Goal: Information Seeking & Learning: Find specific fact

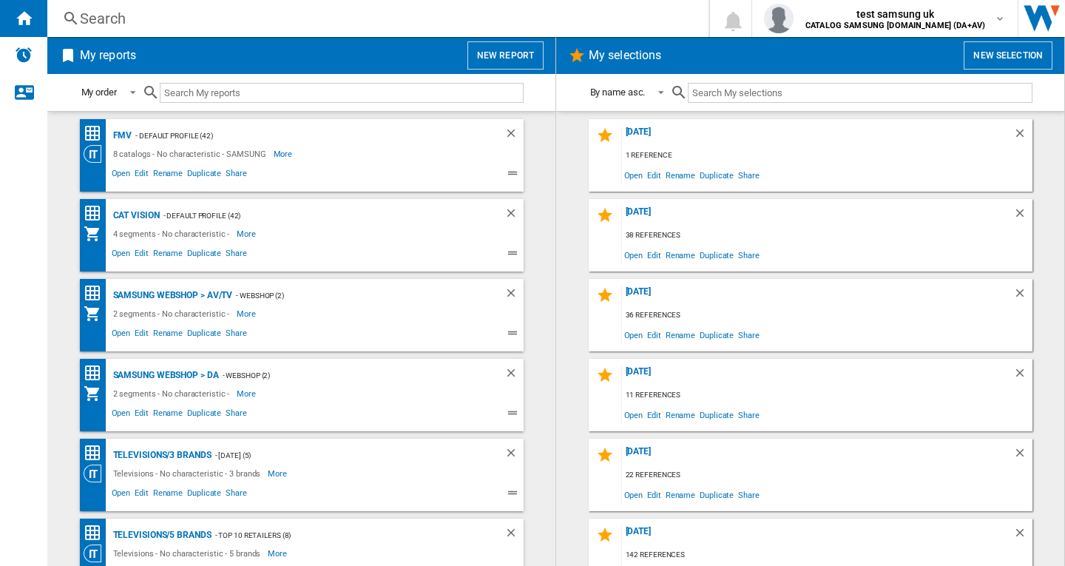
click at [146, 18] on div "Search" at bounding box center [375, 18] width 590 height 21
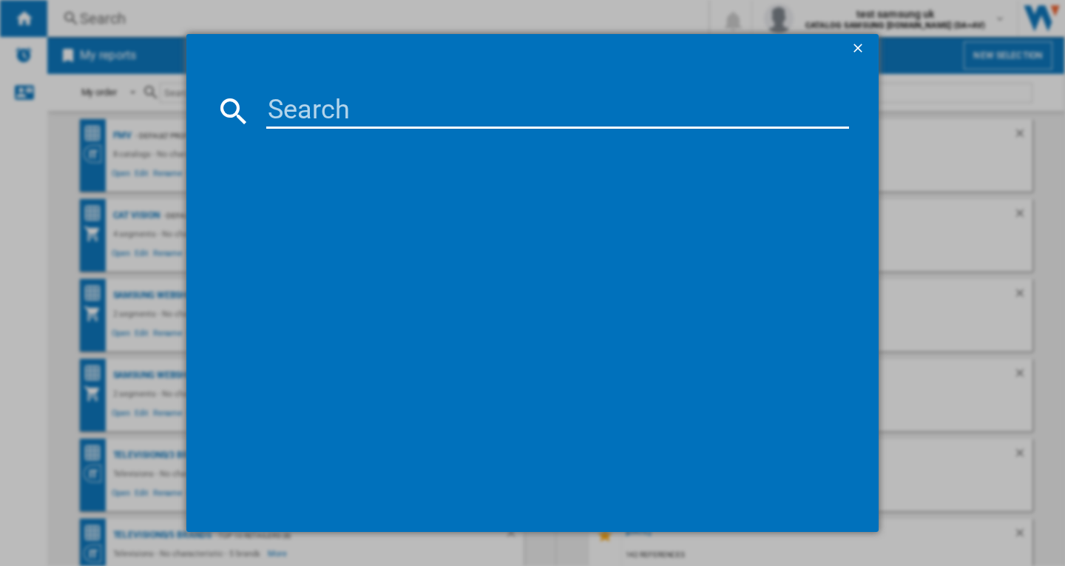
click at [398, 113] on input at bounding box center [557, 111] width 583 height 36
paste input "SAMSUNG NQ5B4553FBKU4 BLACK"
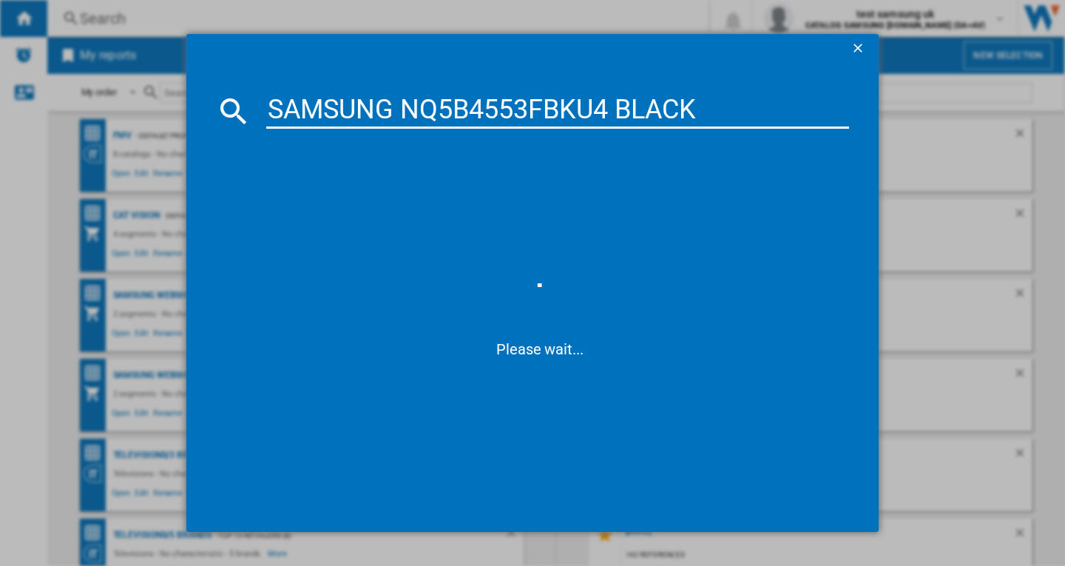
type input "SAMSUNG NQ5B4553FBKU4 BLACK"
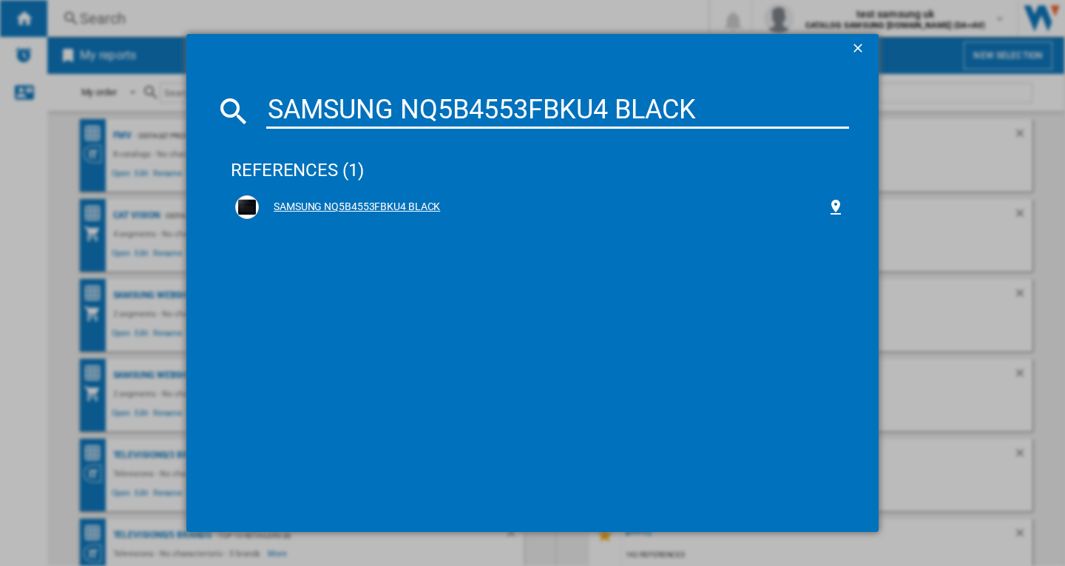
click at [358, 206] on div "SAMSUNG NQ5B4553FBKU4 BLACK" at bounding box center [543, 207] width 568 height 15
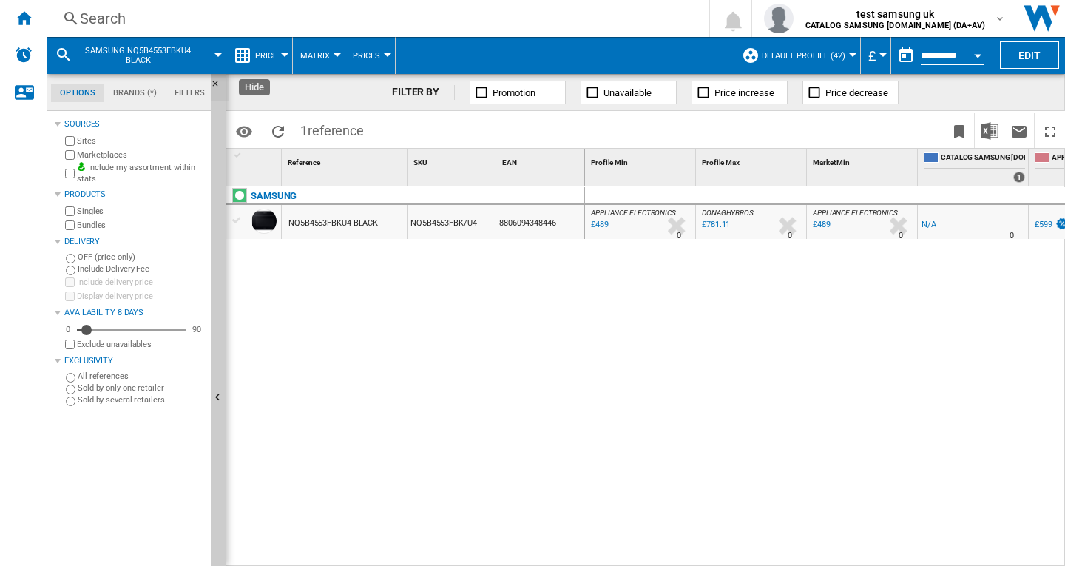
click at [211, 78] on button "Hide" at bounding box center [220, 87] width 18 height 27
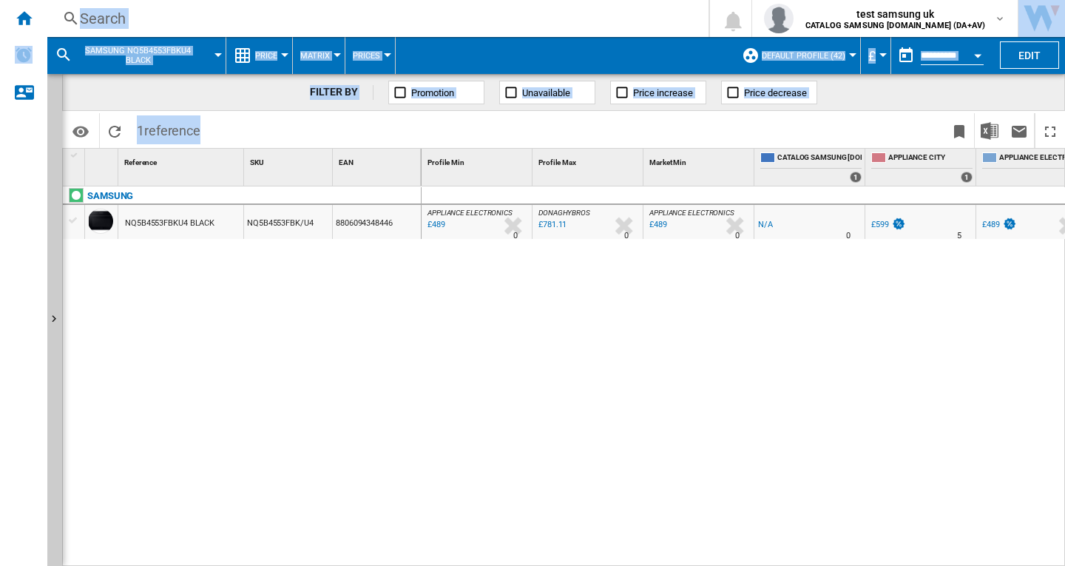
drag, startPoint x: 488, startPoint y: 557, endPoint x: 586, endPoint y: 573, distance: 99.7
click at [586, 565] on html "In order to access Insight, please log out and log in again OK NEW Search Searc…" at bounding box center [532, 283] width 1065 height 566
click at [495, 187] on div at bounding box center [477, 196] width 111 height 18
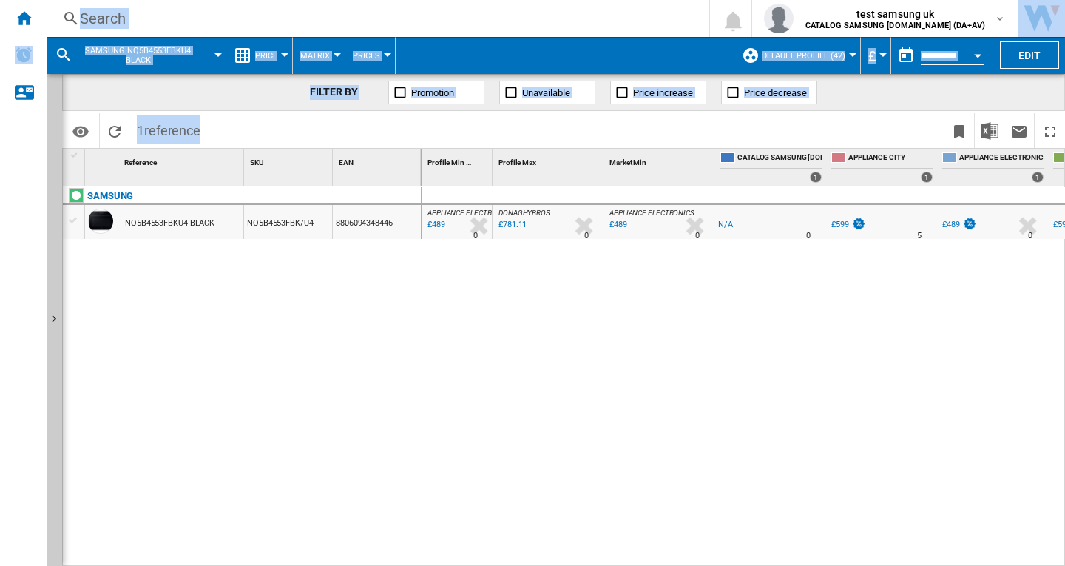
click at [591, 352] on div "APPLIANCE ELECTRONICS : UK APPLIANCEELECTRONICS -1.0 % £489 % N/A 0 APPLIANCE E…" at bounding box center [744, 376] width 644 height 380
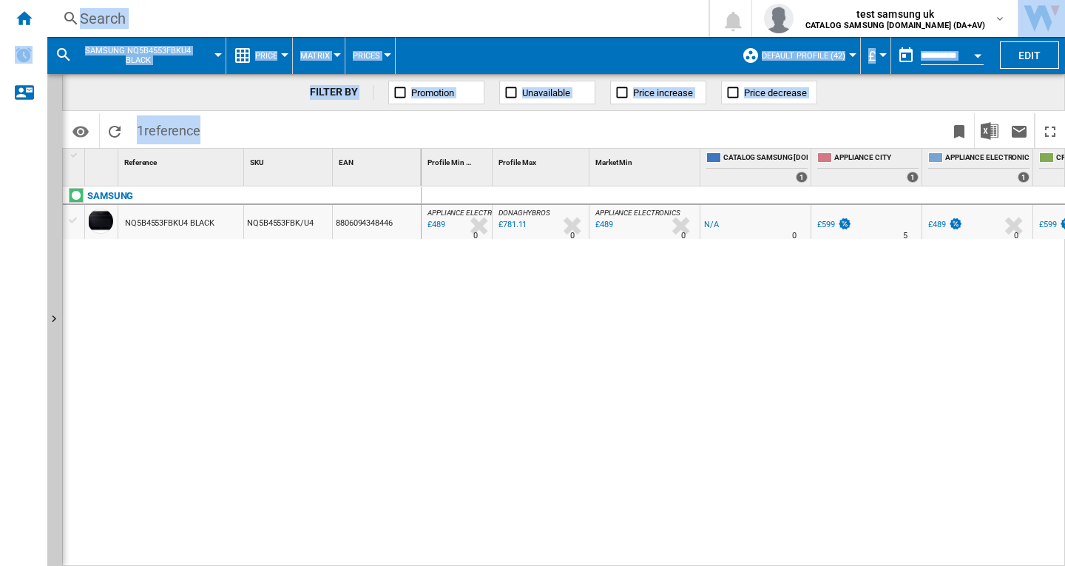
click at [644, 24] on div "Search" at bounding box center [375, 18] width 590 height 21
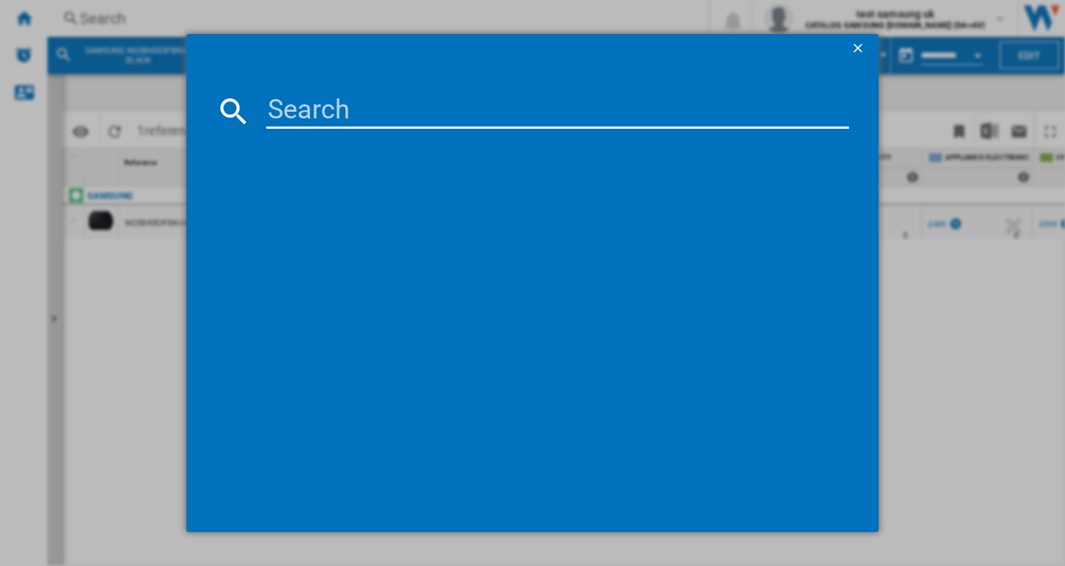
click at [853, 47] on ng-md-icon "getI18NText('BUTTONS.CLOSE_DIALOG')" at bounding box center [860, 50] width 18 height 18
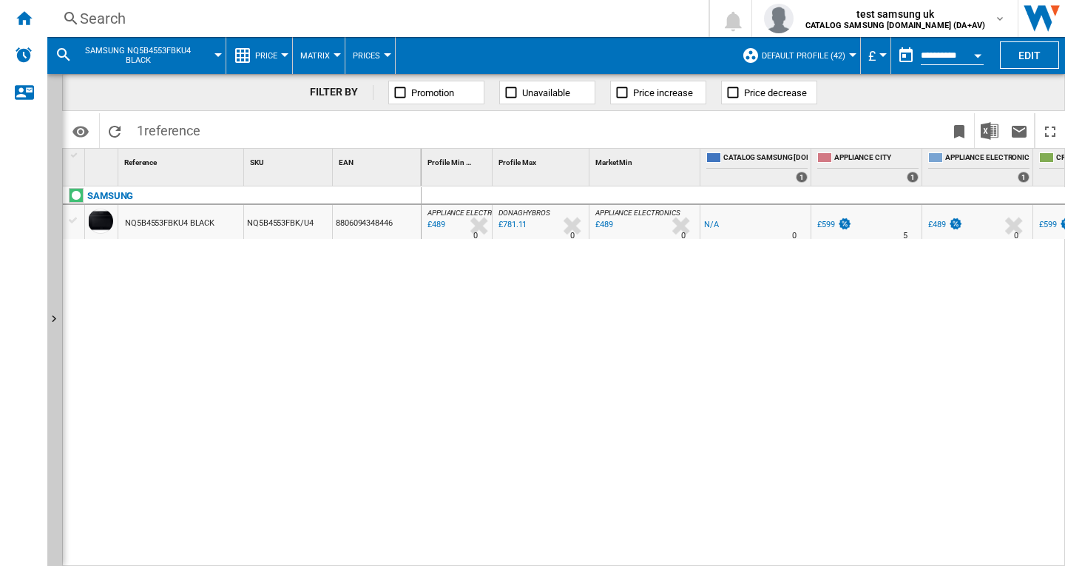
click at [798, 326] on div "APPLIANCE ELECTRONICS : UK APPLIANCEELECTRONICS -1.0 % £489 % N/A 0 APPLIANCE E…" at bounding box center [744, 376] width 644 height 380
drag, startPoint x: 699, startPoint y: 178, endPoint x: 670, endPoint y: 181, distance: 29.7
click at [671, 179] on div "Market Min 1" at bounding box center [645, 167] width 111 height 37
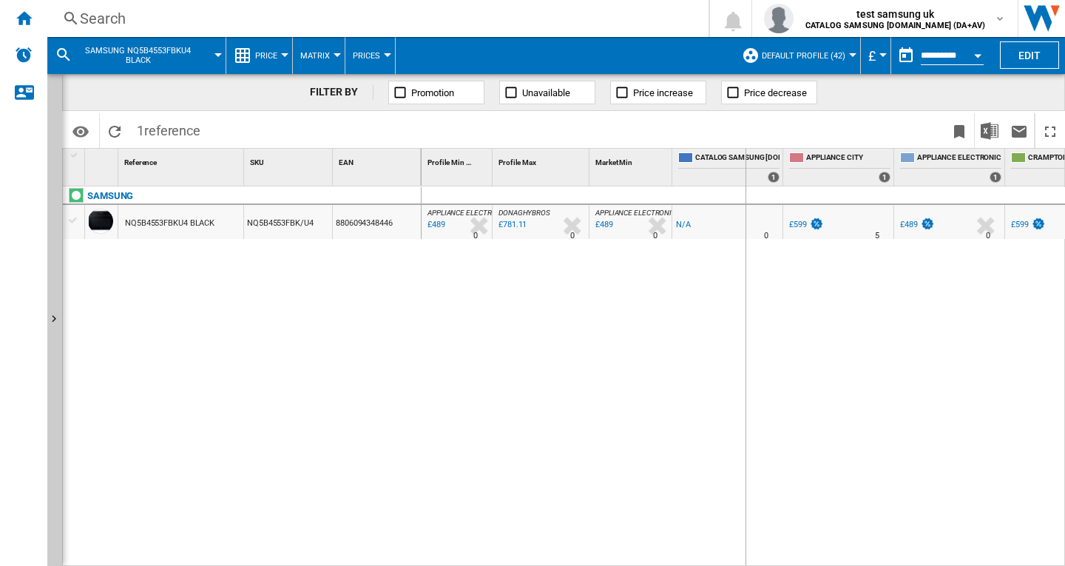
drag, startPoint x: 780, startPoint y: 160, endPoint x: 745, endPoint y: 165, distance: 35.2
click at [745, 165] on div "CATALOG SAMSUNG [DOMAIN_NAME] (DA+AV) 1" at bounding box center [728, 167] width 111 height 37
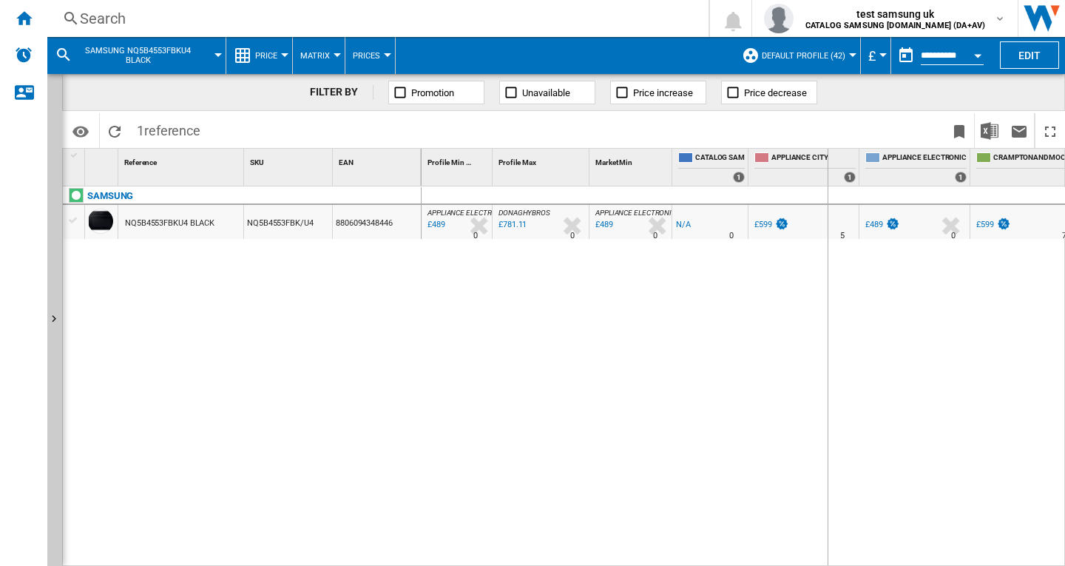
drag, startPoint x: 856, startPoint y: 155, endPoint x: 827, endPoint y: 163, distance: 30.0
click at [827, 163] on div "APPLIANCE CITY 1" at bounding box center [804, 167] width 111 height 37
drag, startPoint x: 944, startPoint y: 153, endPoint x: 896, endPoint y: 171, distance: 51.3
click at [896, 171] on div "Profile Min 1 Profile Max 1 Market Min 1 CATALOG SAMSUNG [DOMAIN_NAME] (DA+AV) …" at bounding box center [959, 167] width 1075 height 37
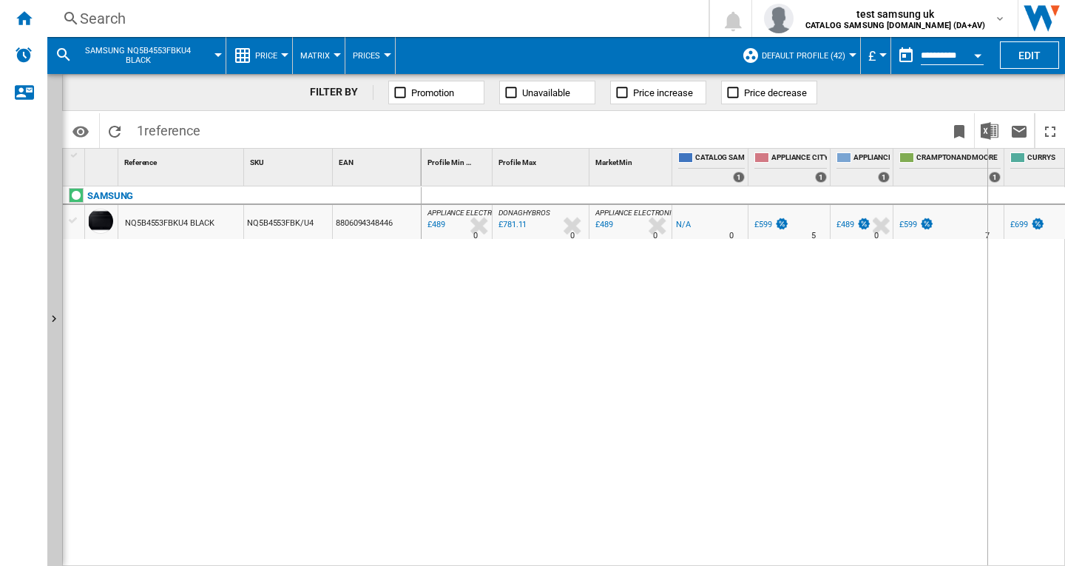
drag, startPoint x: 1000, startPoint y: 158, endPoint x: 973, endPoint y: 173, distance: 31.1
click at [973, 173] on div "CRAMPTONANDMOORE 1" at bounding box center [949, 167] width 111 height 37
drag, startPoint x: 420, startPoint y: 161, endPoint x: 406, endPoint y: 165, distance: 14.0
click at [406, 164] on div "EAN 1" at bounding box center [377, 167] width 89 height 37
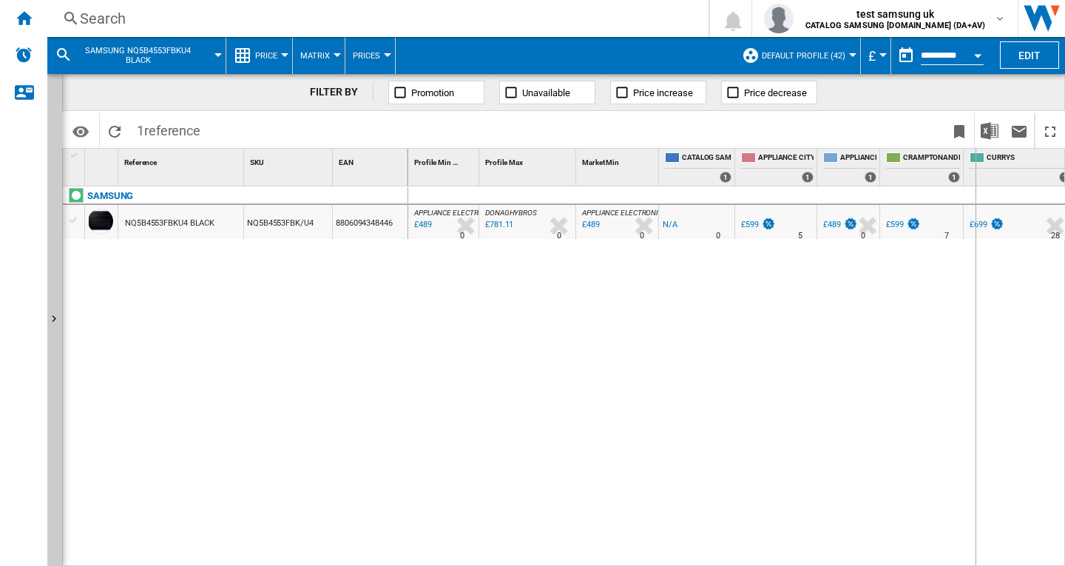
drag, startPoint x: 962, startPoint y: 152, endPoint x: 982, endPoint y: 156, distance: 20.3
click at [982, 156] on div "Profile Min 1 Profile Max 1 Market Min 1 CATALOG SAMSUNG [DOMAIN_NAME] (DA+AV) …" at bounding box center [908, 167] width 1000 height 37
drag, startPoint x: 980, startPoint y: 155, endPoint x: 945, endPoint y: 163, distance: 35.6
click at [945, 163] on div "CRAMPTONANDMOORE 1" at bounding box center [932, 167] width 104 height 37
click at [1060, 161] on div "CURRYS 1" at bounding box center [1004, 167] width 111 height 37
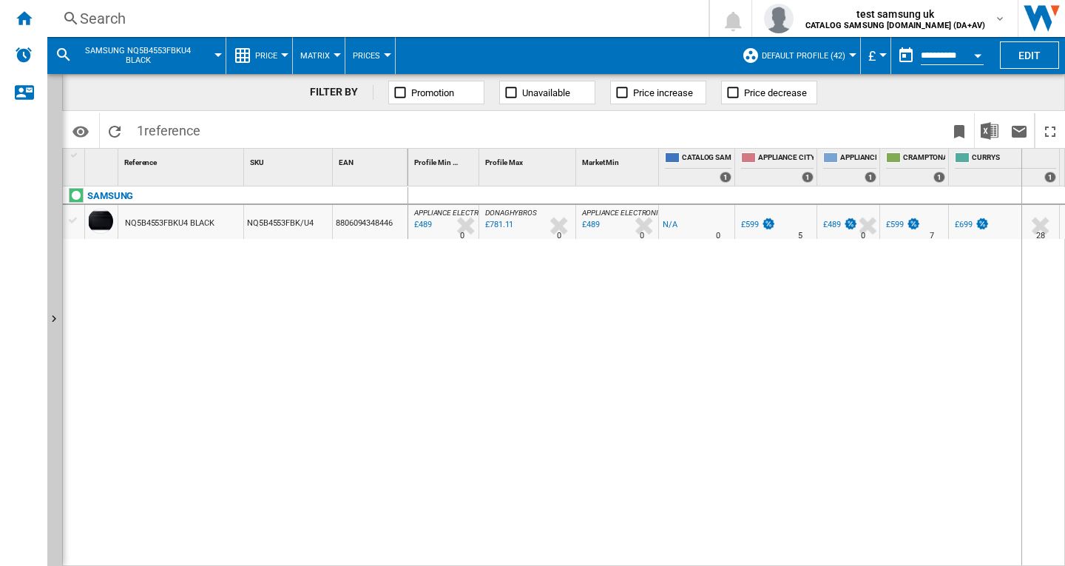
drag, startPoint x: 1059, startPoint y: 161, endPoint x: 965, endPoint y: 214, distance: 108.0
click at [1021, 167] on div "CURRYS 1" at bounding box center [1004, 167] width 111 height 37
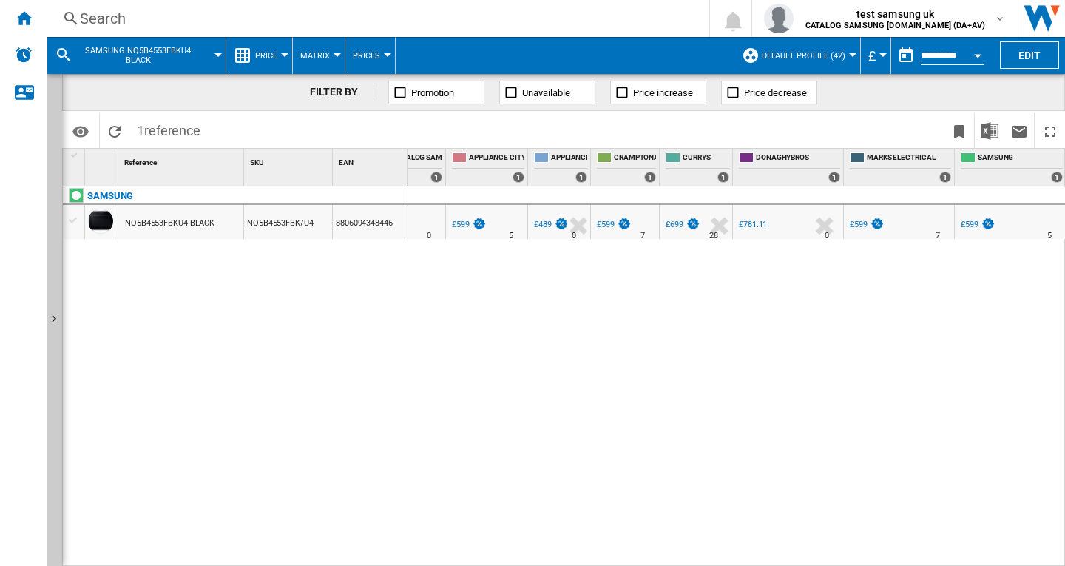
scroll to position [0, 226]
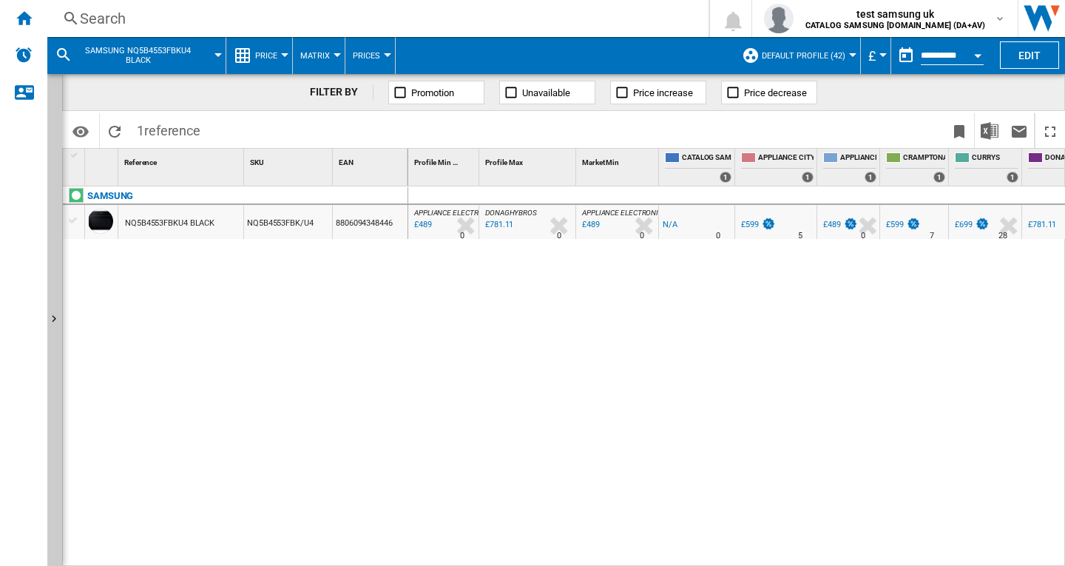
drag, startPoint x: 1022, startPoint y: 161, endPoint x: 1015, endPoint y: 165, distance: 7.6
click at [1014, 162] on div "CURRYS 1" at bounding box center [985, 167] width 73 height 37
drag, startPoint x: 1018, startPoint y: 164, endPoint x: 979, endPoint y: 215, distance: 65.0
click at [989, 172] on div "CURRYS 1" at bounding box center [985, 167] width 73 height 37
drag, startPoint x: 658, startPoint y: 160, endPoint x: 609, endPoint y: 166, distance: 49.2
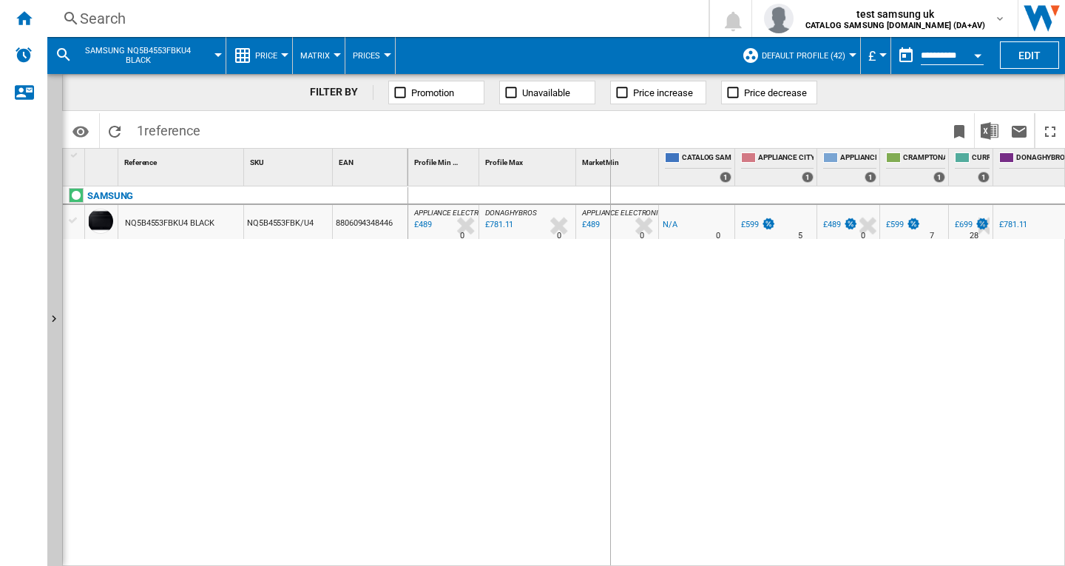
click at [609, 166] on div "Market Min 1" at bounding box center [617, 167] width 83 height 37
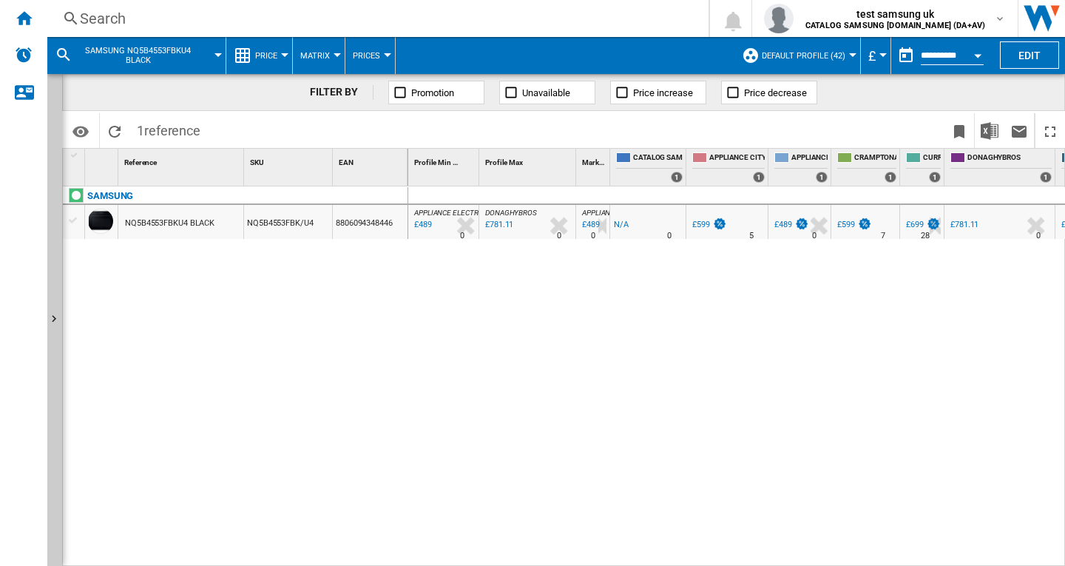
drag, startPoint x: 576, startPoint y: 160, endPoint x: 528, endPoint y: 166, distance: 48.5
click at [528, 166] on div "Profile Max 1" at bounding box center [527, 167] width 97 height 37
drag, startPoint x: 578, startPoint y: 163, endPoint x: 524, endPoint y: 167, distance: 54.2
click at [524, 167] on div "Profile Min 1 Profile Max 1 Market Min 1 CATALOG SAMSUNG [DOMAIN_NAME] (DA+AV) …" at bounding box center [842, 167] width 869 height 37
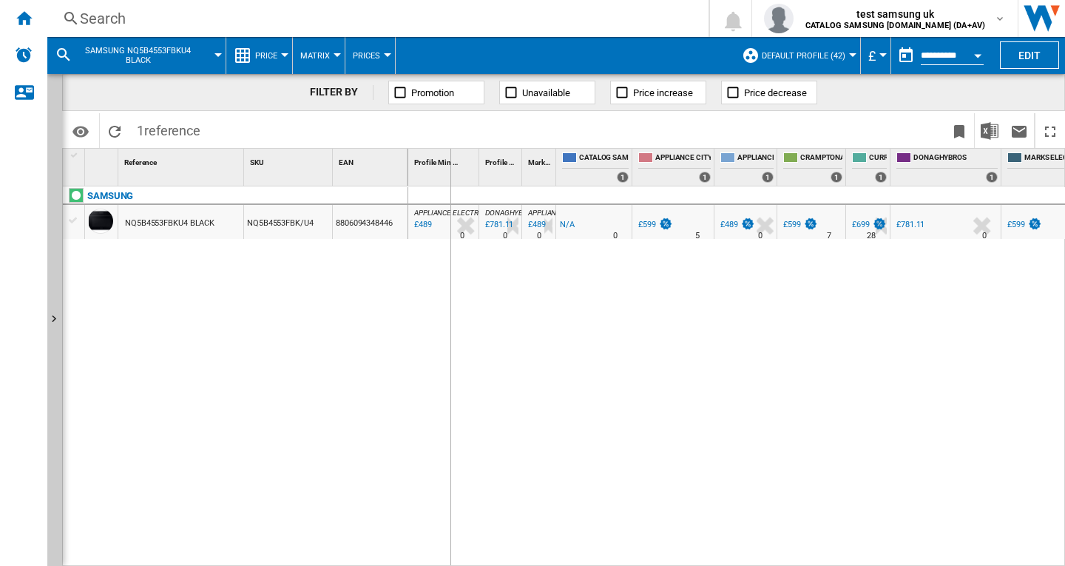
drag, startPoint x: 480, startPoint y: 163, endPoint x: 449, endPoint y: 166, distance: 31.3
click at [449, 166] on div "Profile Min 1 Profile Max 1 Market Min 1 CATALOG SAMSUNG [DOMAIN_NAME] (DA+AV) …" at bounding box center [815, 167] width 815 height 37
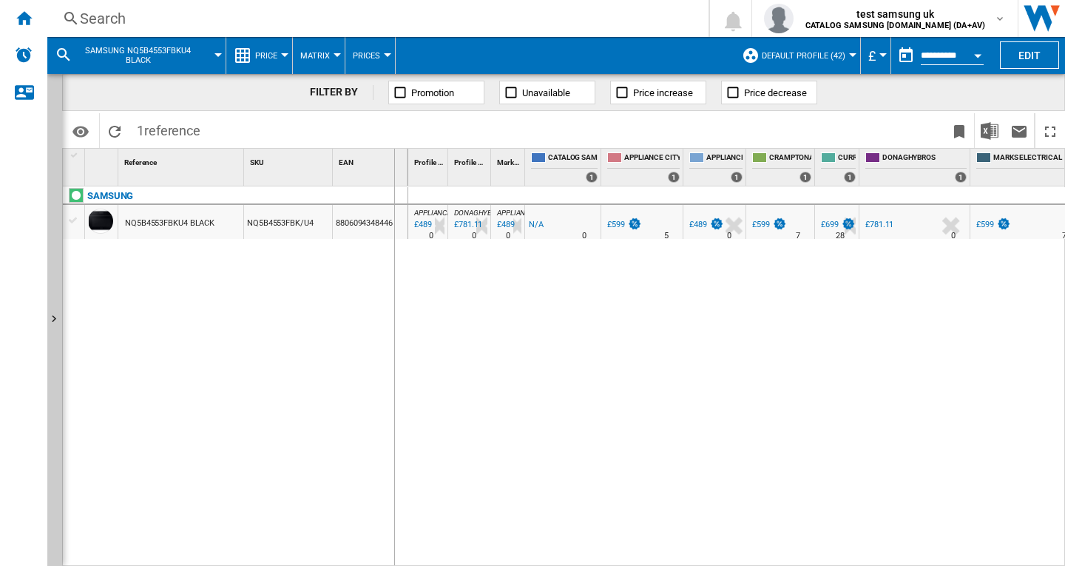
drag, startPoint x: 407, startPoint y: 170, endPoint x: 394, endPoint y: 171, distance: 13.3
click at [394, 171] on div "EAN 1" at bounding box center [370, 167] width 75 height 37
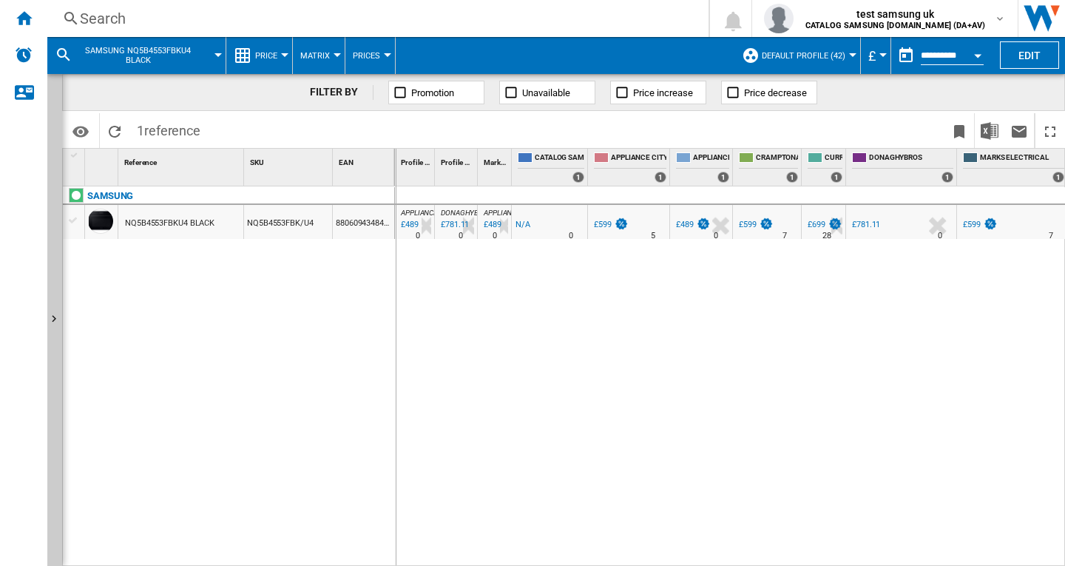
click at [397, 164] on div "1 Reference 1 SKU 1 EAN 1 SAMSUNG NQ5B4553FBKU4 BLACK NQ5B4553FBK/U4 8806094348…" at bounding box center [564, 357] width 1002 height 417
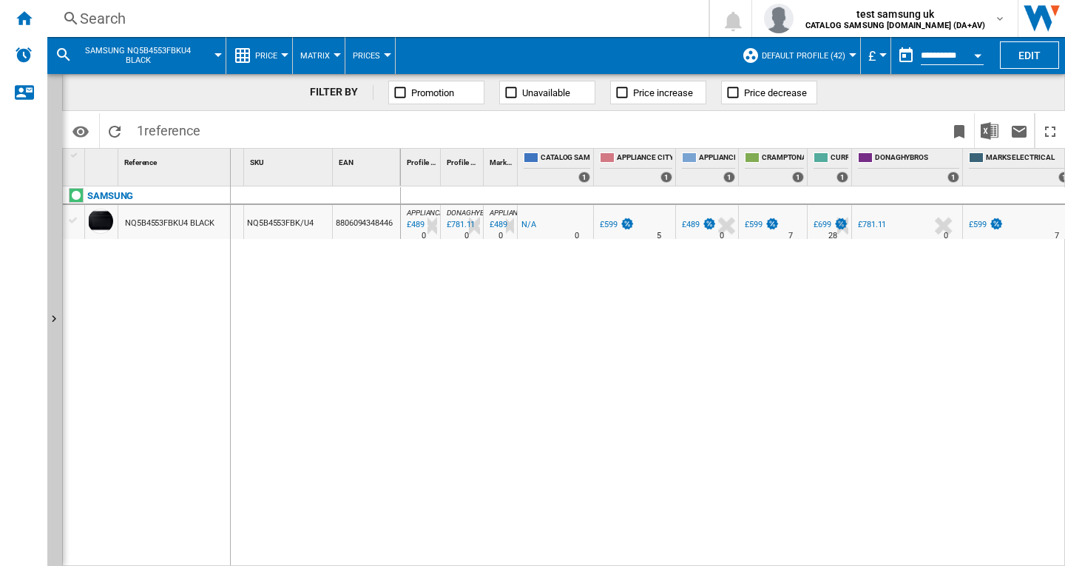
drag, startPoint x: 242, startPoint y: 168, endPoint x: 229, endPoint y: 168, distance: 12.6
click at [229, 168] on div "Reference 1" at bounding box center [181, 167] width 126 height 37
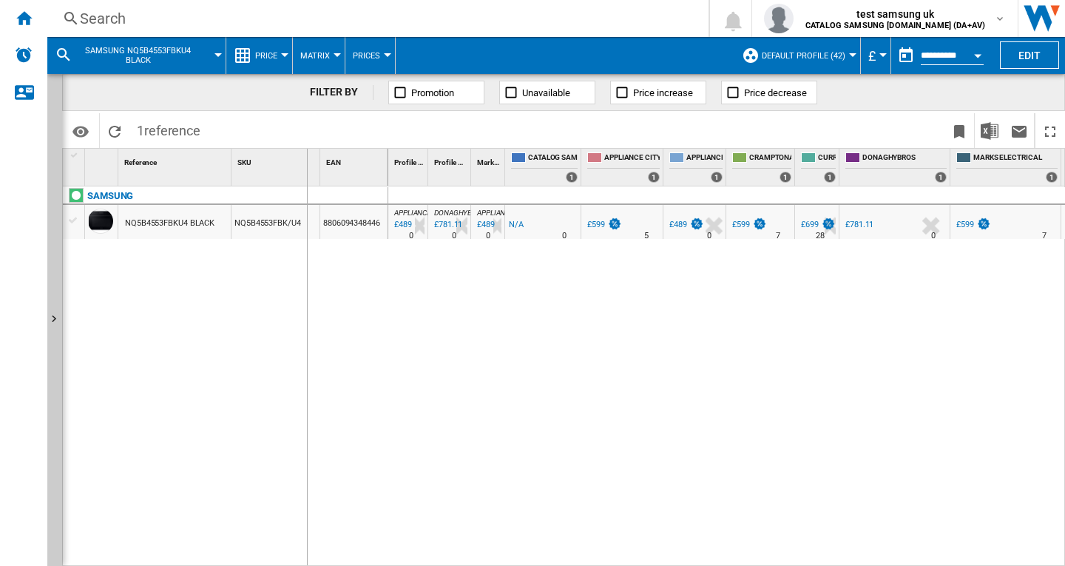
drag, startPoint x: 321, startPoint y: 170, endPoint x: 306, endPoint y: 172, distance: 14.9
click at [306, 172] on div "1 Reference 1 SKU 1 EAN 1" at bounding box center [226, 167] width 326 height 37
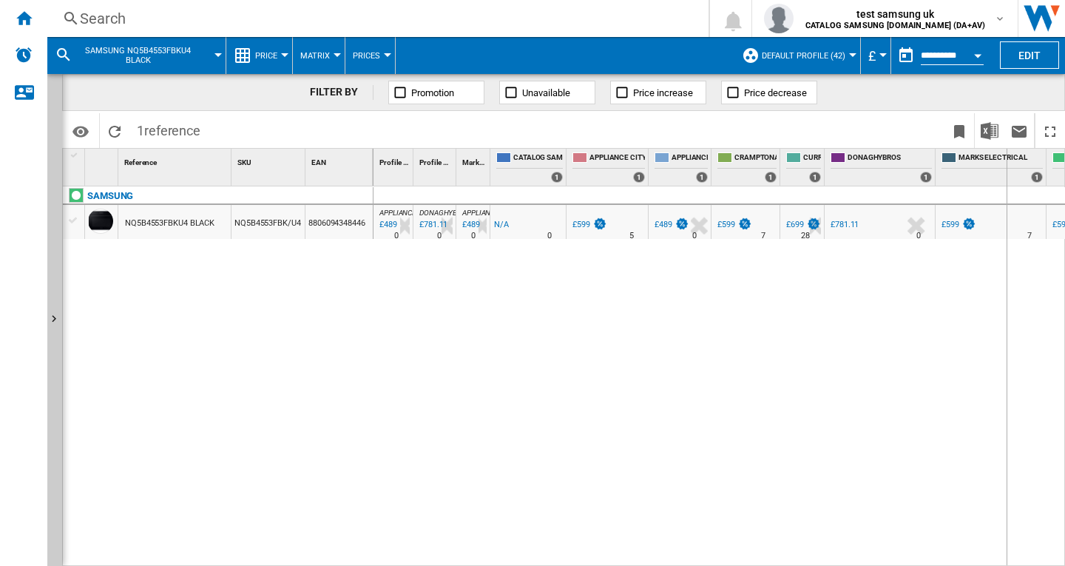
drag, startPoint x: 1044, startPoint y: 164, endPoint x: 1006, endPoint y: 181, distance: 41.8
click at [1006, 181] on div "MARKS ELECTRICAL 1" at bounding box center [991, 167] width 111 height 37
drag, startPoint x: 935, startPoint y: 162, endPoint x: 898, endPoint y: 175, distance: 38.4
click at [898, 175] on div "DONAGHYBROS 1" at bounding box center [880, 167] width 111 height 37
click at [843, 222] on div "£781.11" at bounding box center [845, 225] width 28 height 10
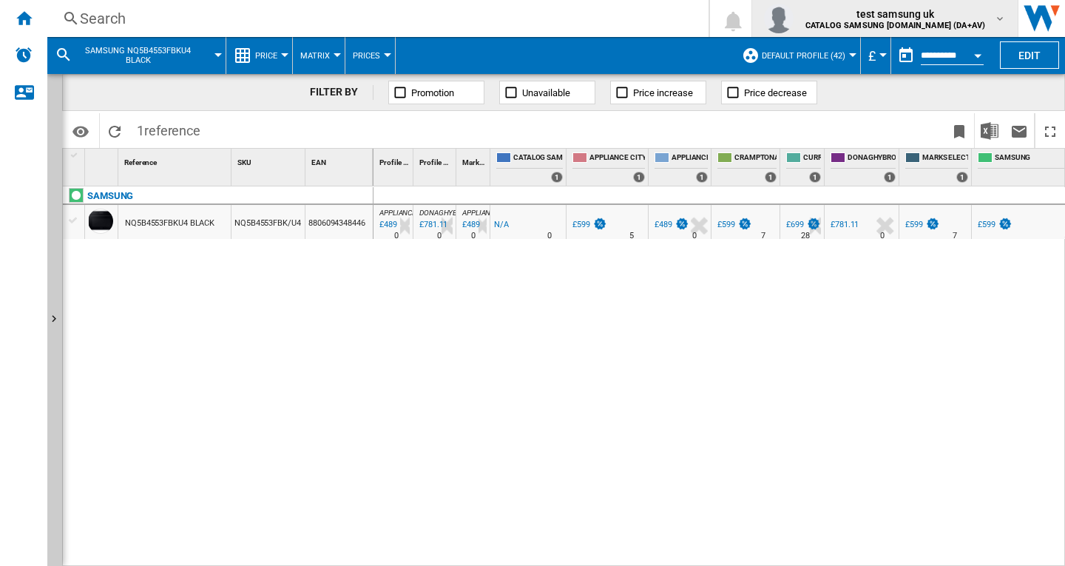
click at [932, 24] on b "CATALOG SAMSUNG [DOMAIN_NAME] (DA+AV)" at bounding box center [896, 26] width 180 height 10
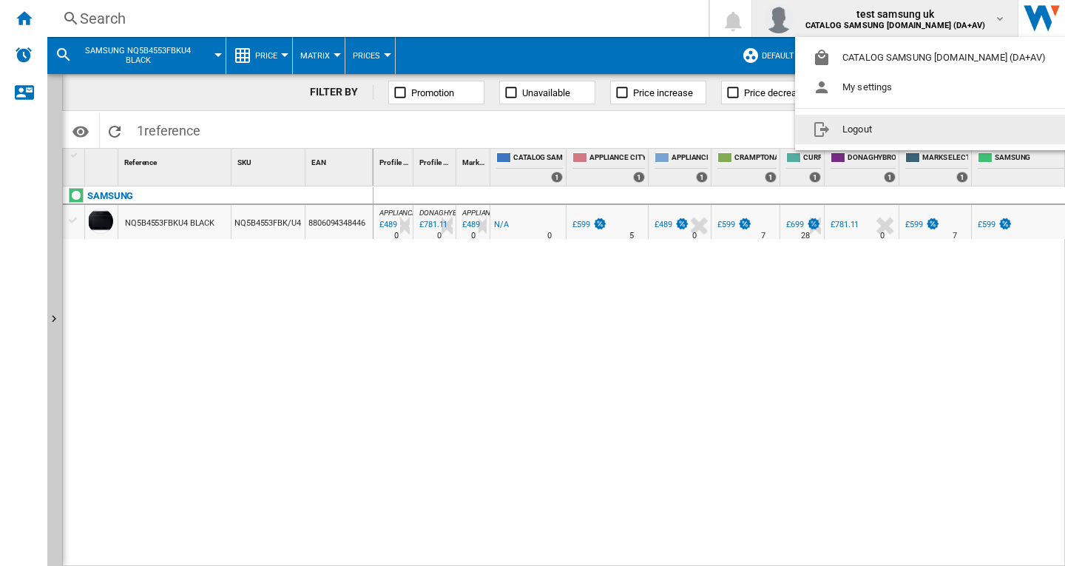
click at [871, 124] on button "Logout" at bounding box center [932, 130] width 275 height 30
